Goal: Task Accomplishment & Management: Use online tool/utility

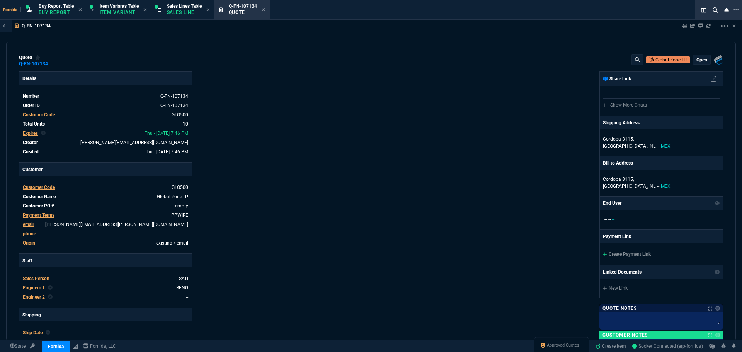
select select "1: BROV"
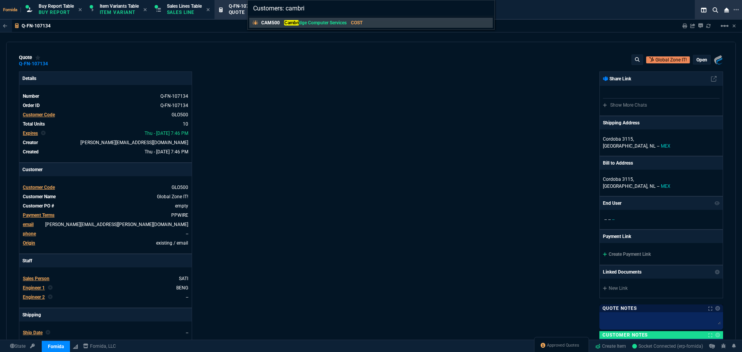
type input "Customers: cambrid"
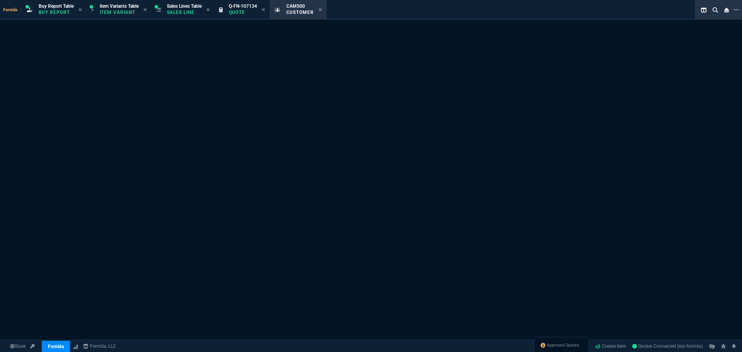
select select "1: quotes"
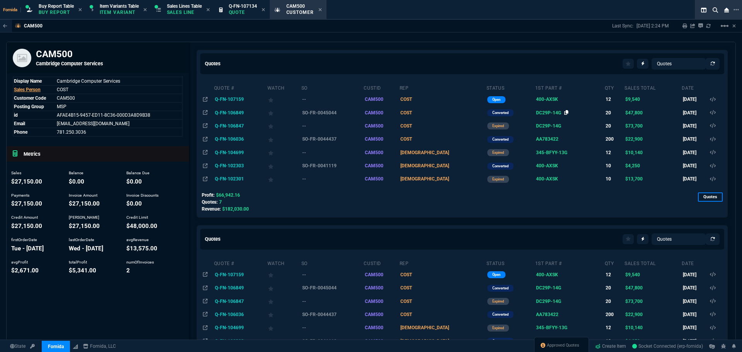
click at [564, 113] on icon at bounding box center [566, 112] width 4 height 5
click at [240, 112] on td "Q-FN-106849" at bounding box center [240, 112] width 53 height 13
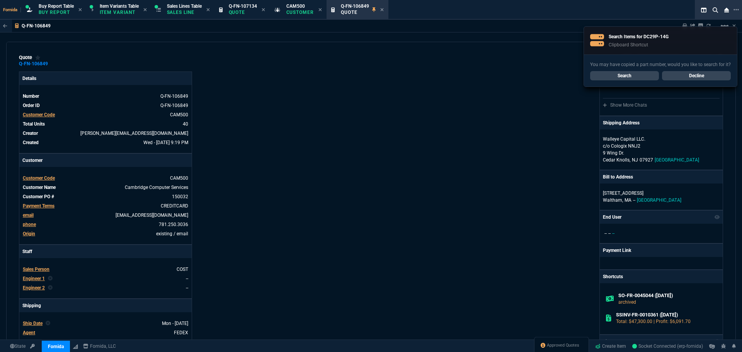
type input "21"
type input "145"
type input "17"
type input "295"
type input "83"
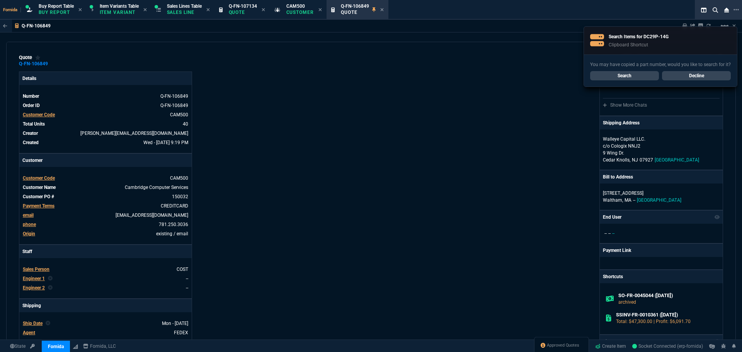
type input "72"
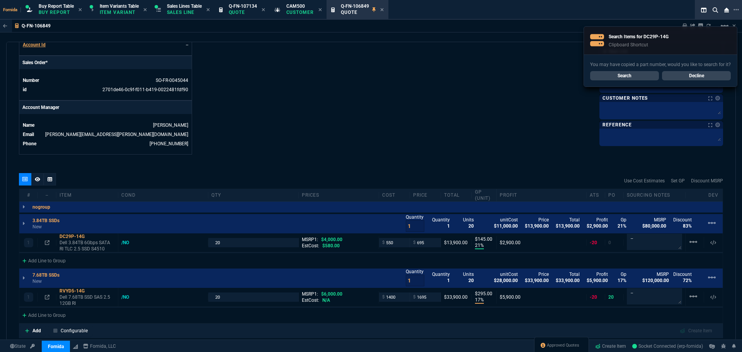
scroll to position [401, 0]
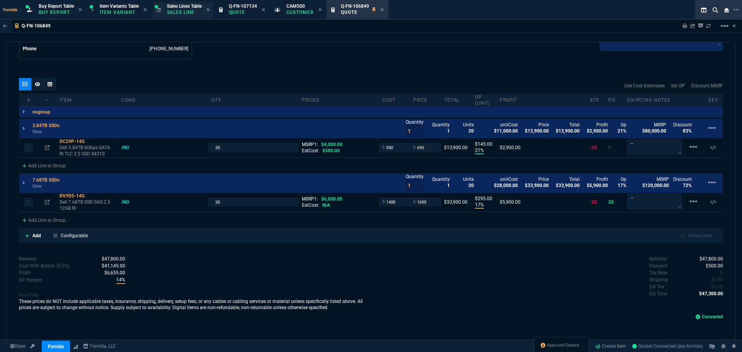
click at [192, 13] on p "Sales Line" at bounding box center [184, 12] width 35 height 6
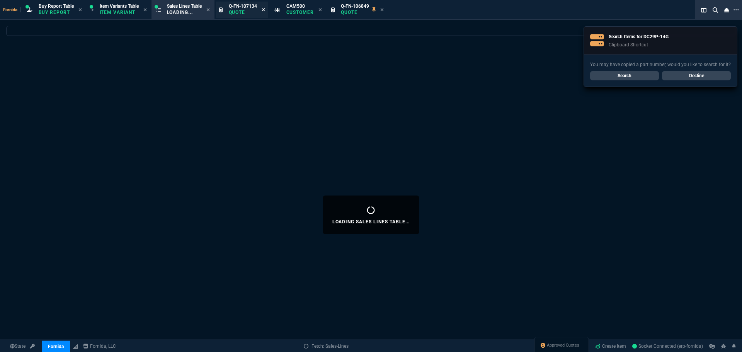
click at [265, 10] on icon at bounding box center [263, 9] width 3 height 5
click at [267, 10] on icon at bounding box center [264, 9] width 3 height 5
click at [271, 10] on icon at bounding box center [269, 9] width 3 height 5
select select
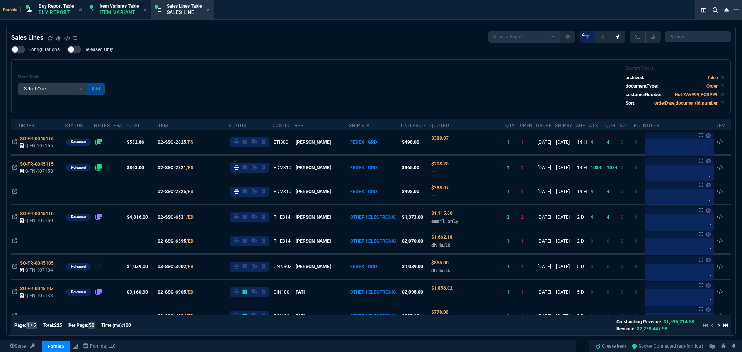
click at [255, 66] on div "Filter Table Select One Add Filter () Age () ATS () Cond (itemVariantCode) Cust…" at bounding box center [371, 86] width 706 height 41
click at [49, 37] on icon at bounding box center [50, 38] width 5 height 5
click at [200, 54] on div "Configurations Released Only Filter Table Select One Add Filter () Age () ATS (…" at bounding box center [370, 80] width 719 height 68
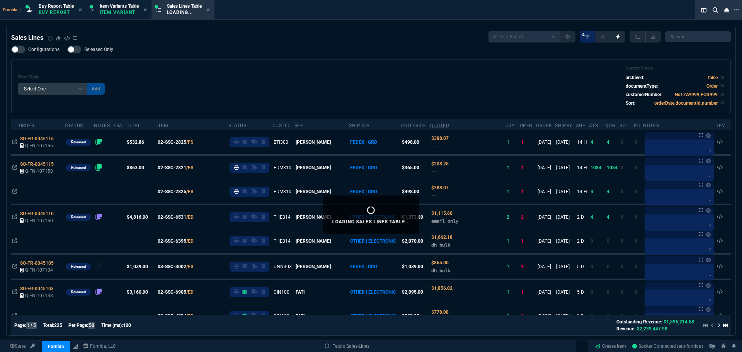
click at [281, 92] on div "Filter Table Select One Add Filter () Age () ATS () Cond (itemVariantCode) Cust…" at bounding box center [371, 86] width 706 height 41
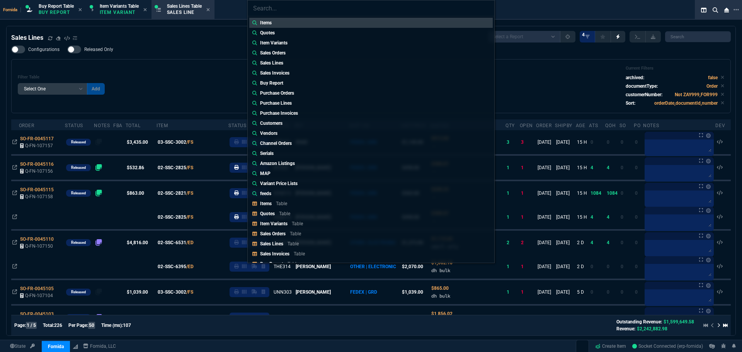
type input "Sales Orders: SO-FR-0044939"
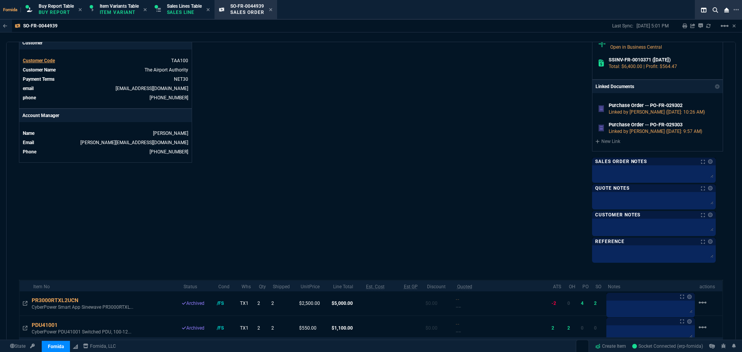
scroll to position [410, 0]
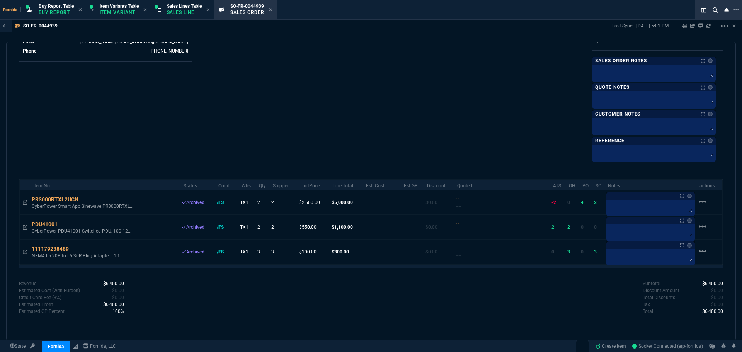
drag, startPoint x: 192, startPoint y: 13, endPoint x: 205, endPoint y: 10, distance: 12.6
click at [209, 10] on icon at bounding box center [207, 9] width 3 height 5
click at [209, 10] on icon at bounding box center [207, 9] width 3 height 3
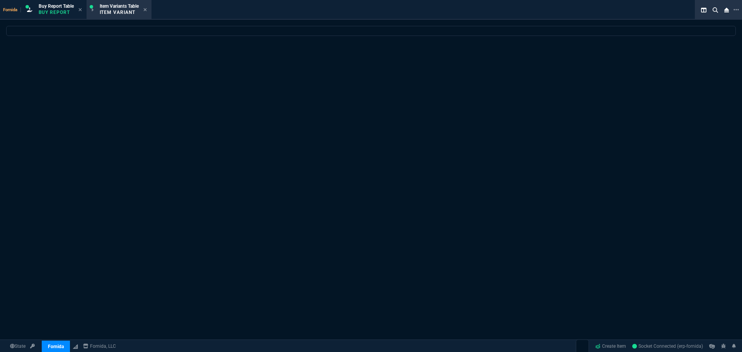
click at [272, 63] on div at bounding box center [371, 215] width 742 height 378
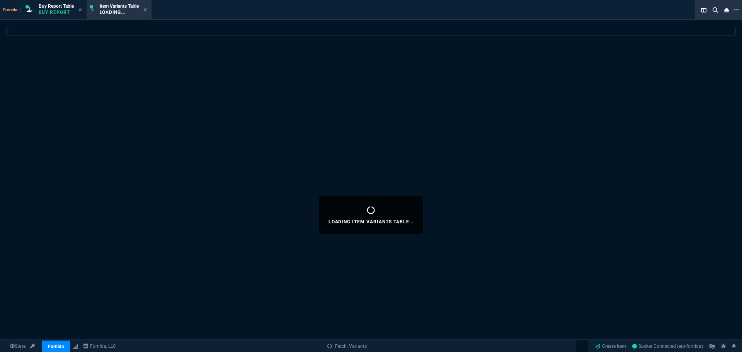
select select
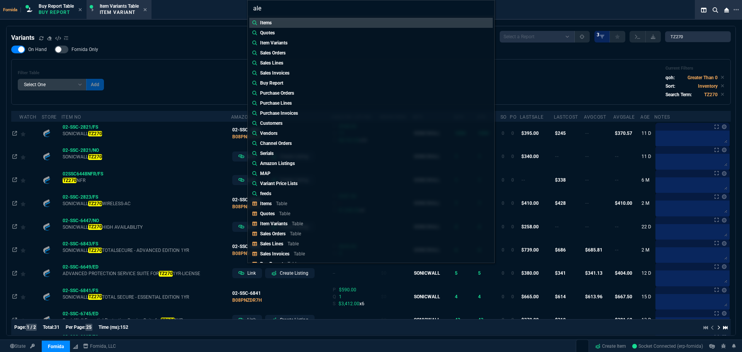
type input "ales"
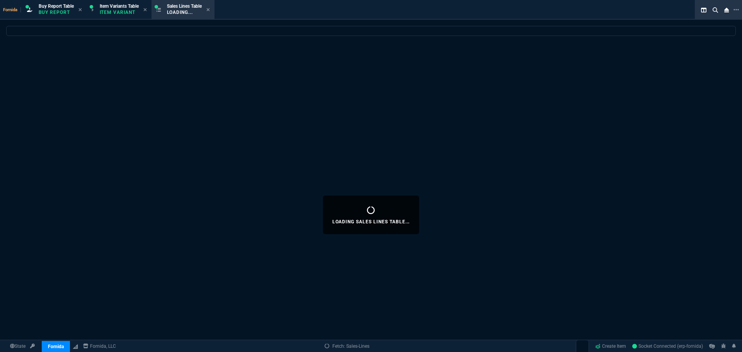
select select
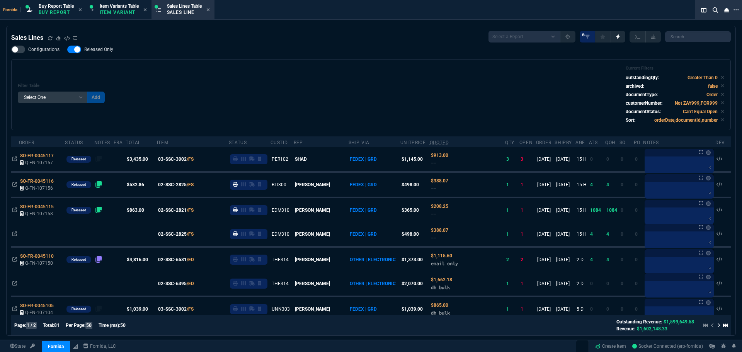
click at [248, 76] on div "Filter Table Select One Add Filter () Age () ATS () Cond (itemVariantCode) Cust…" at bounding box center [371, 95] width 706 height 58
click at [71, 51] on div at bounding box center [74, 50] width 14 height 8
click at [67, 50] on input "Released Only" at bounding box center [67, 49] width 0 height 0
checkbox input "false"
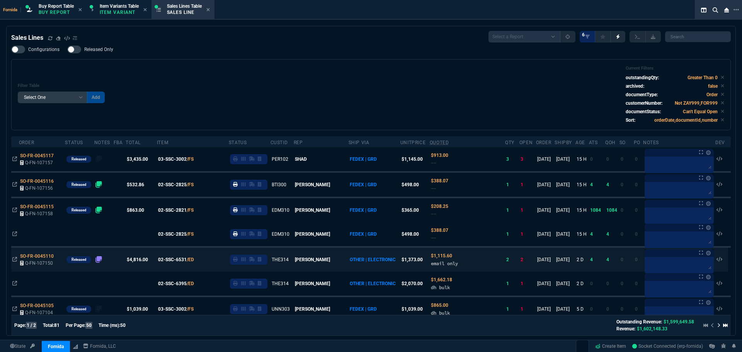
drag, startPoint x: 718, startPoint y: 79, endPoint x: 525, endPoint y: 248, distance: 256.2
click at [720, 78] on icon at bounding box center [721, 77] width 3 height 5
